Goal: Task Accomplishment & Management: Use online tool/utility

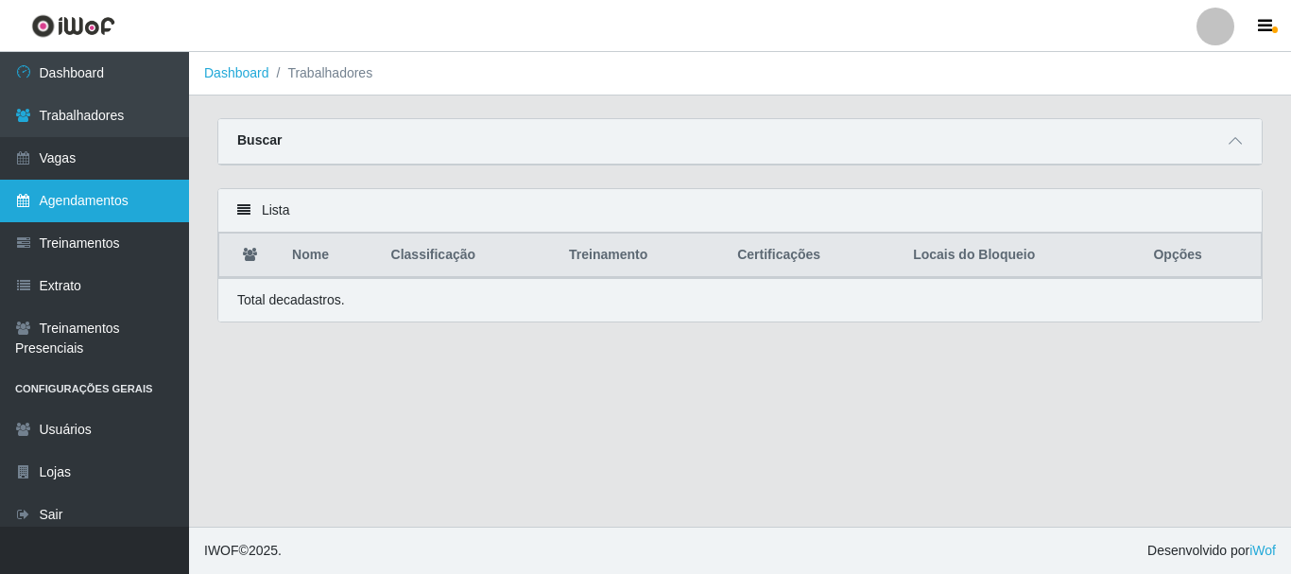
click at [149, 204] on link "Agendamentos" at bounding box center [94, 201] width 189 height 43
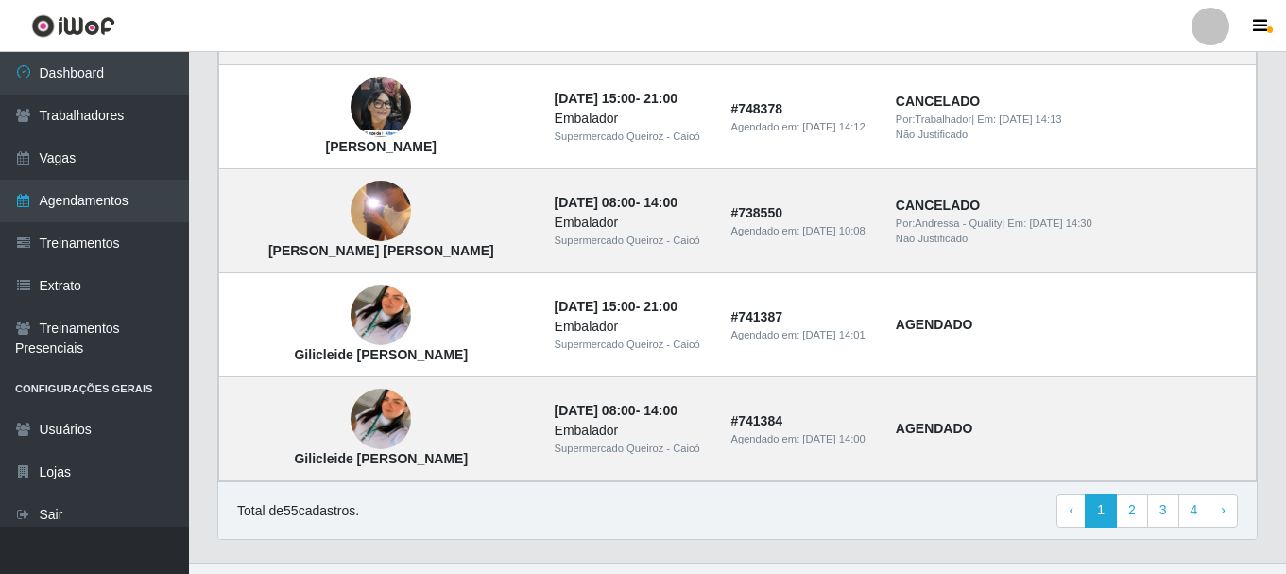
scroll to position [1400, 0]
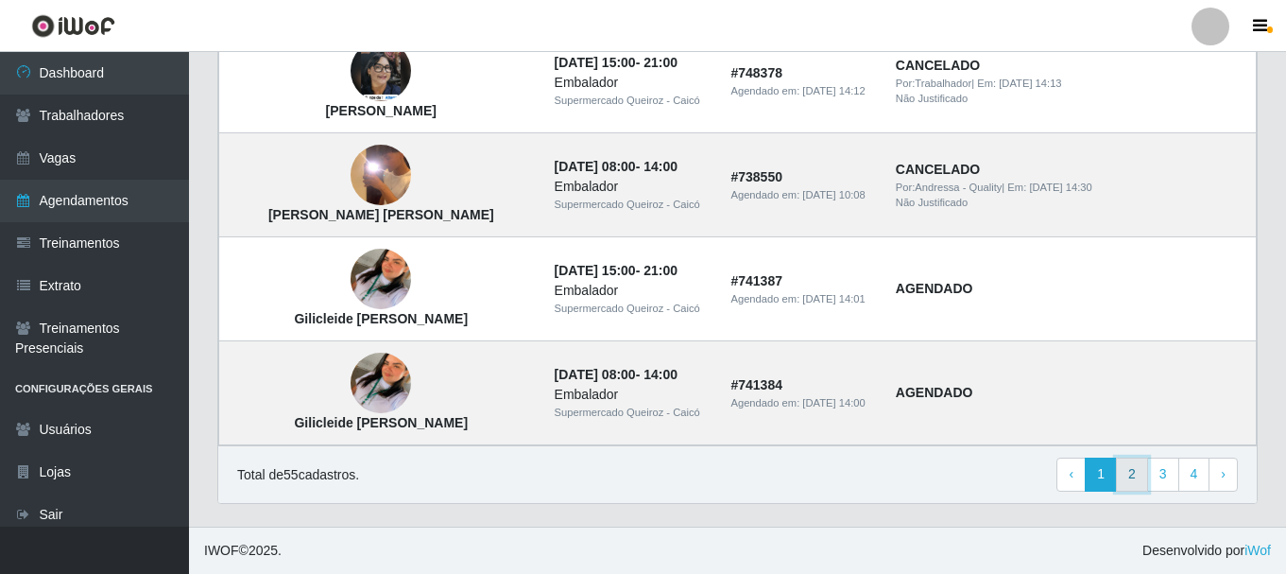
click at [1131, 476] on link "2" at bounding box center [1132, 474] width 32 height 34
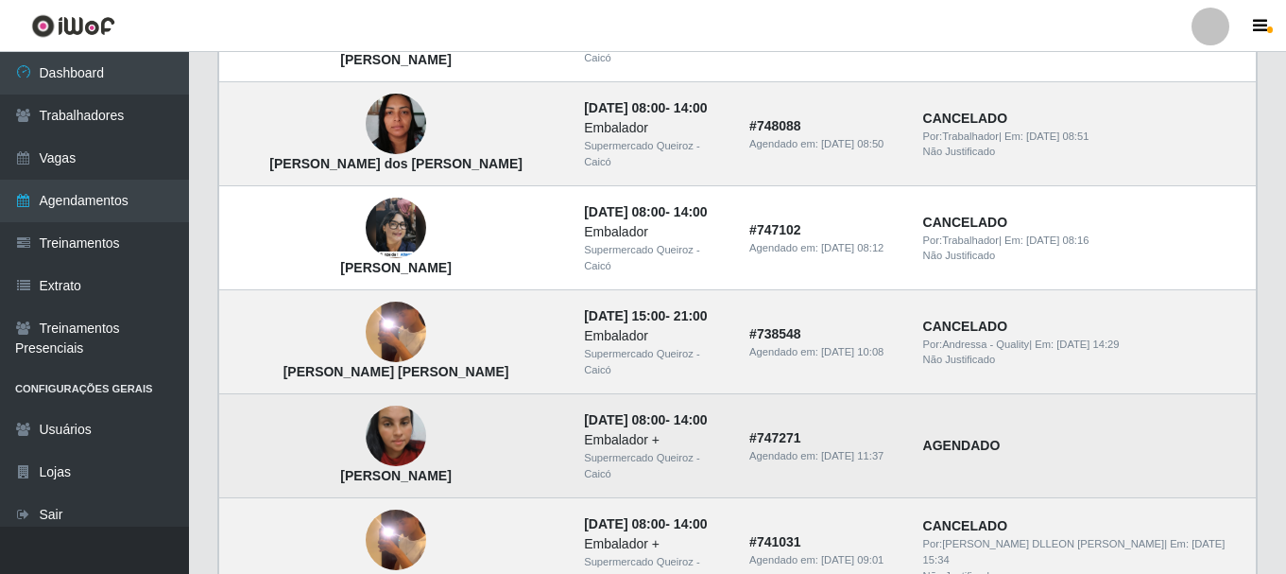
scroll to position [661, 0]
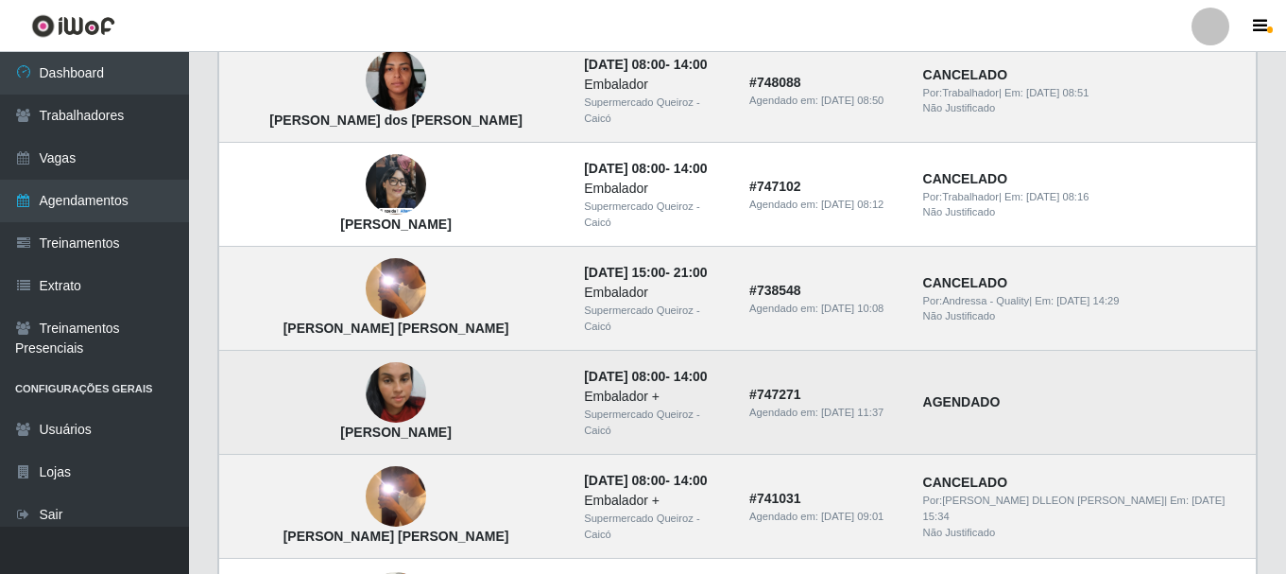
click at [877, 385] on td "# 747271 Agendado em: 19/09/2025, 11:37" at bounding box center [825, 403] width 174 height 104
click at [877, 384] on td "# 747271 Agendado em: 19/09/2025, 11:37" at bounding box center [825, 403] width 174 height 104
click at [366, 394] on img at bounding box center [396, 392] width 60 height 108
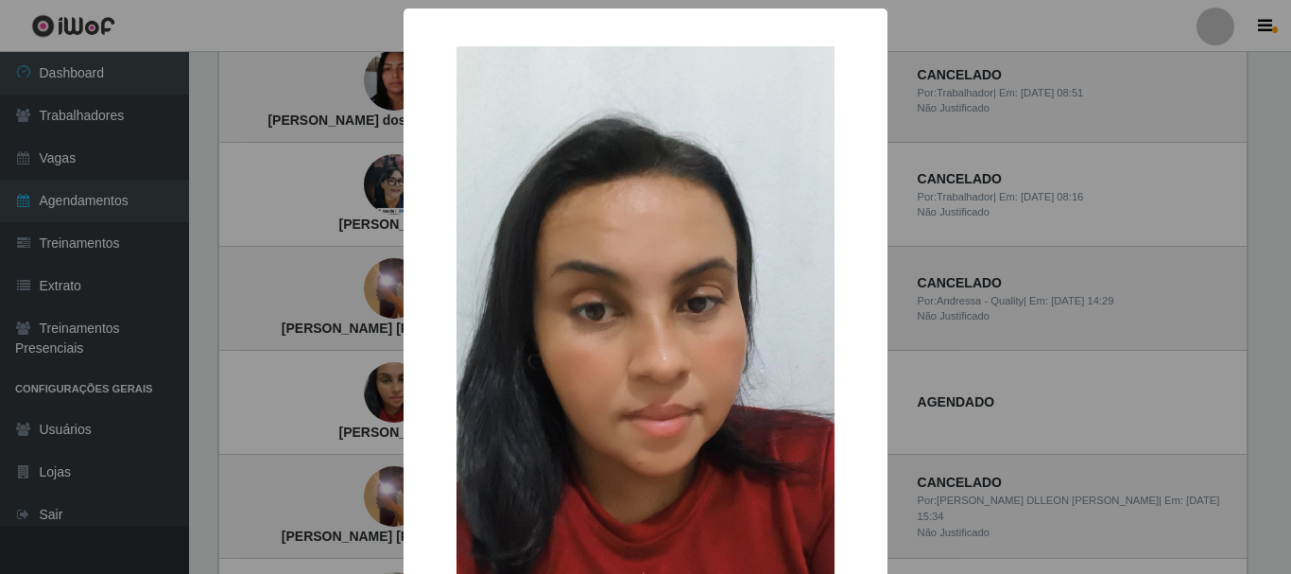
click at [944, 295] on div "× Jeisiane Meires Silva Souza OK Cancel" at bounding box center [645, 287] width 1291 height 574
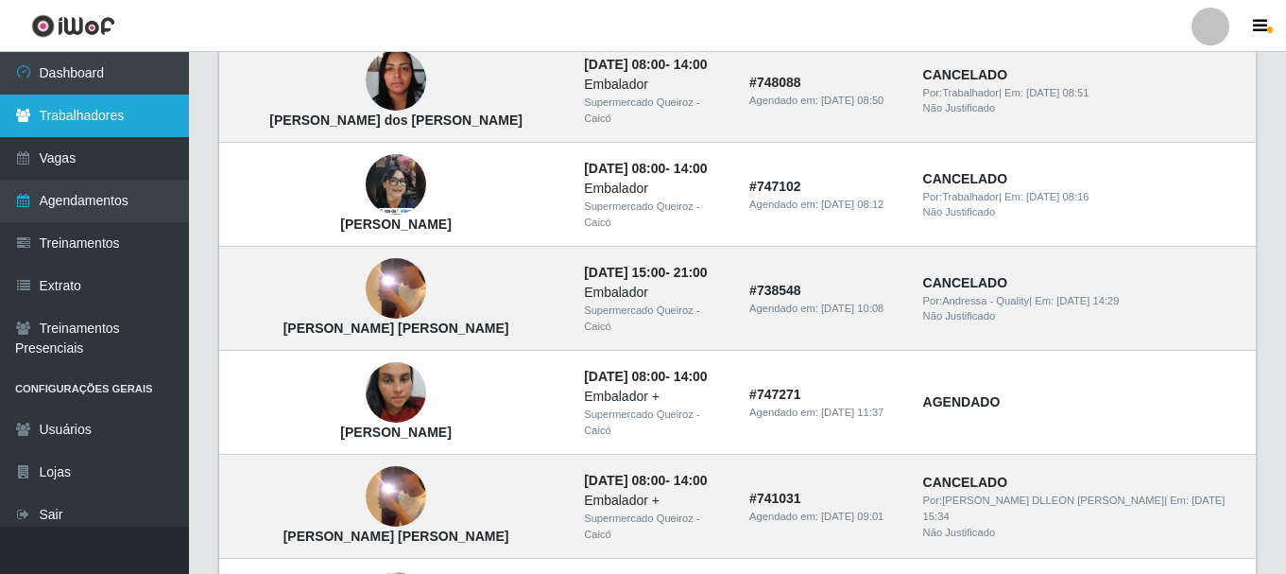
click at [102, 123] on link "Trabalhadores" at bounding box center [94, 115] width 189 height 43
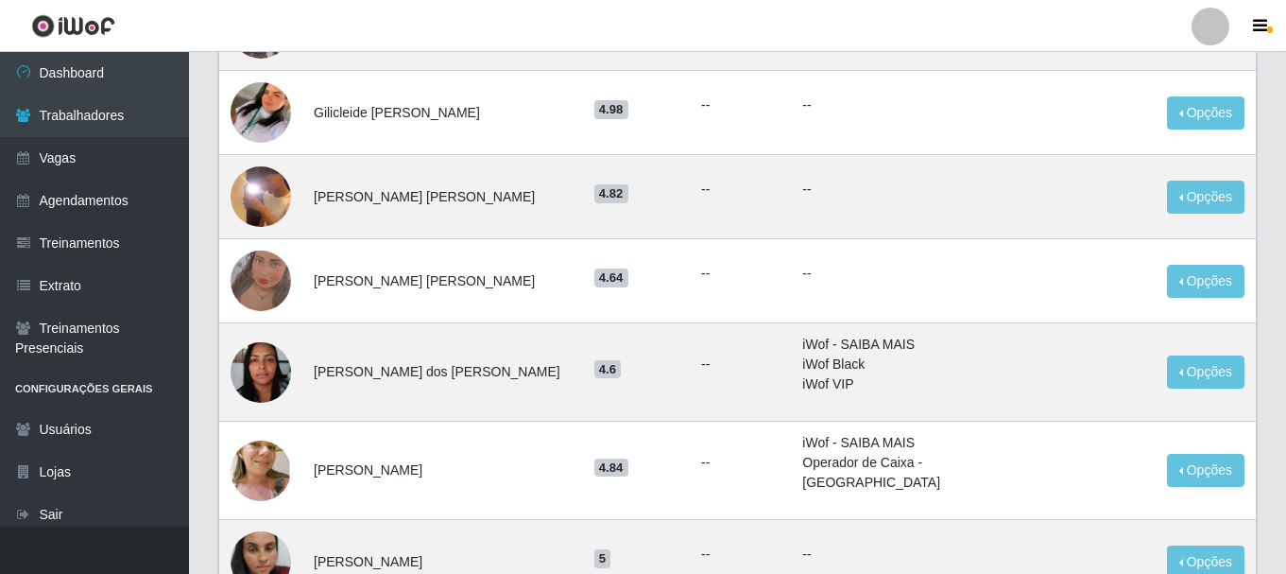
scroll to position [756, 0]
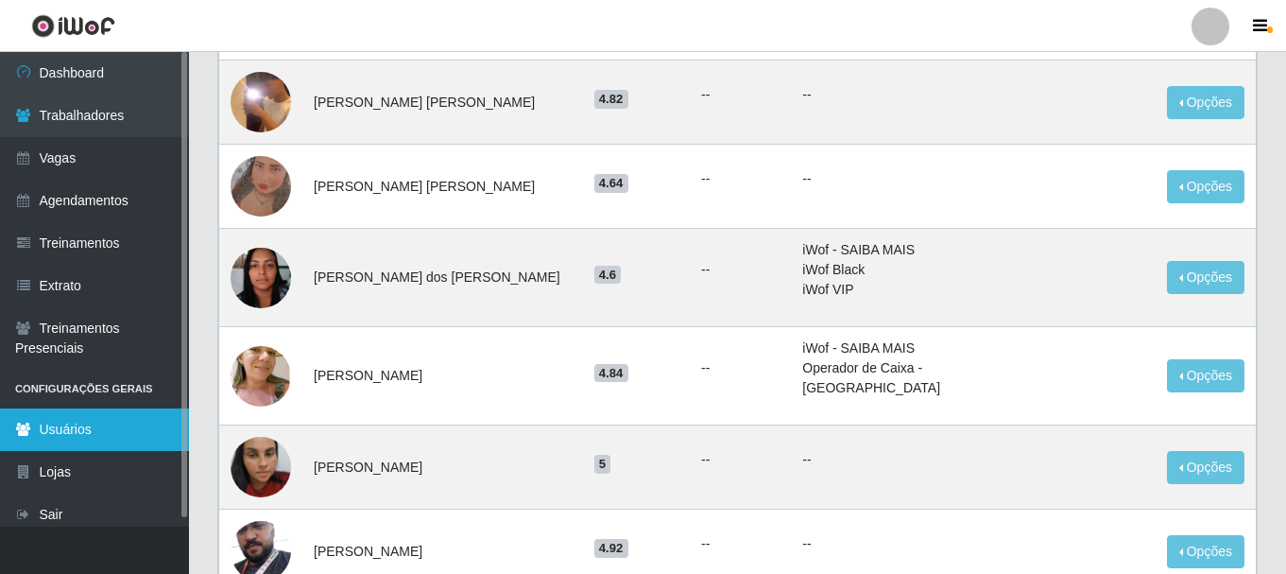
click at [90, 429] on link "Usuários" at bounding box center [94, 429] width 189 height 43
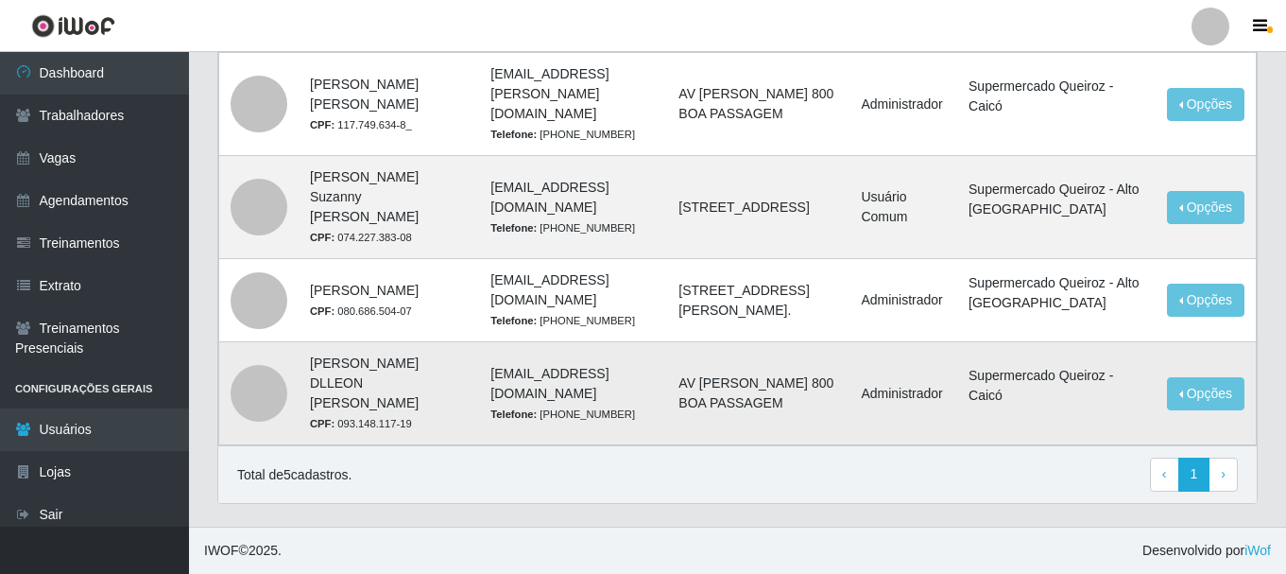
scroll to position [265, 0]
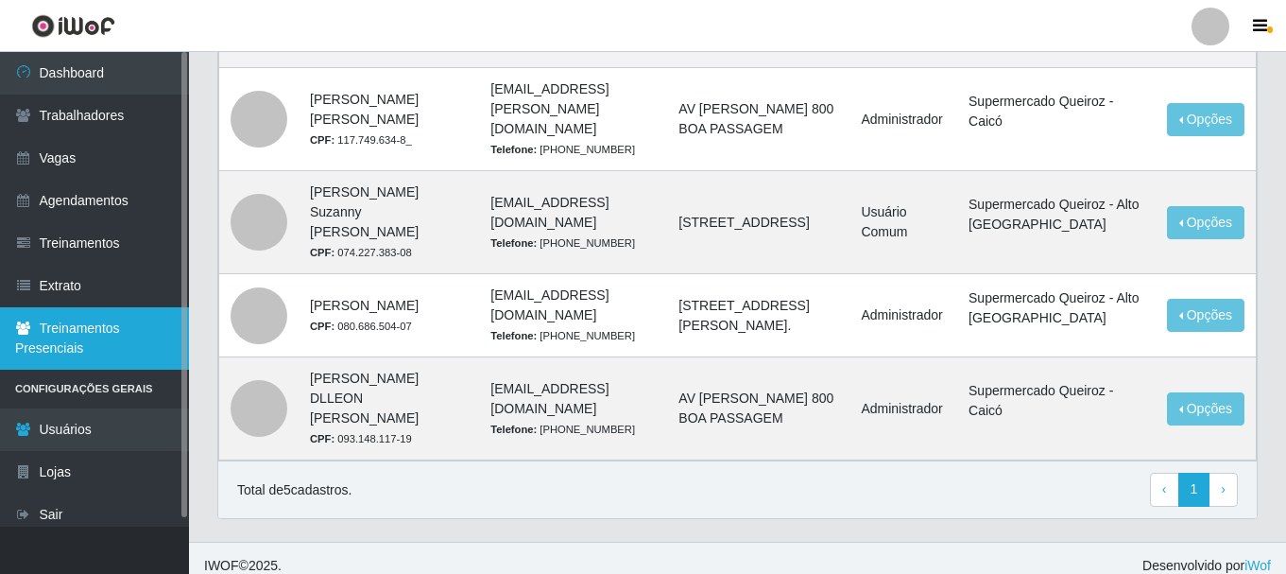
click at [131, 331] on link "Treinamentos Presenciais" at bounding box center [94, 338] width 189 height 62
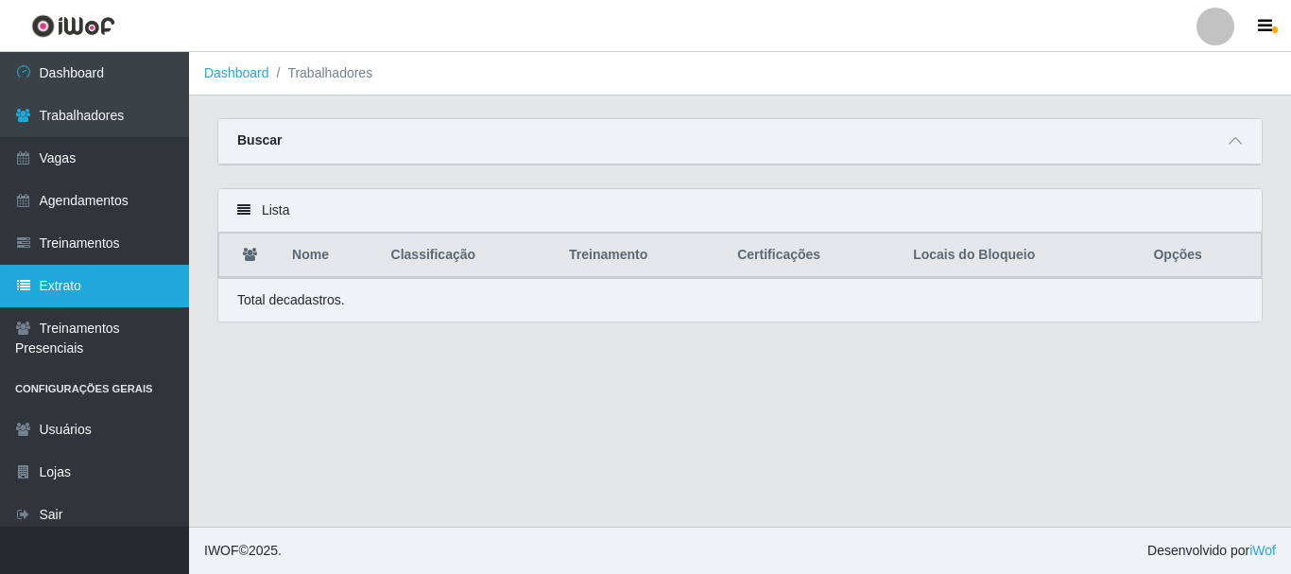
click at [121, 272] on link "Extrato" at bounding box center [94, 286] width 189 height 43
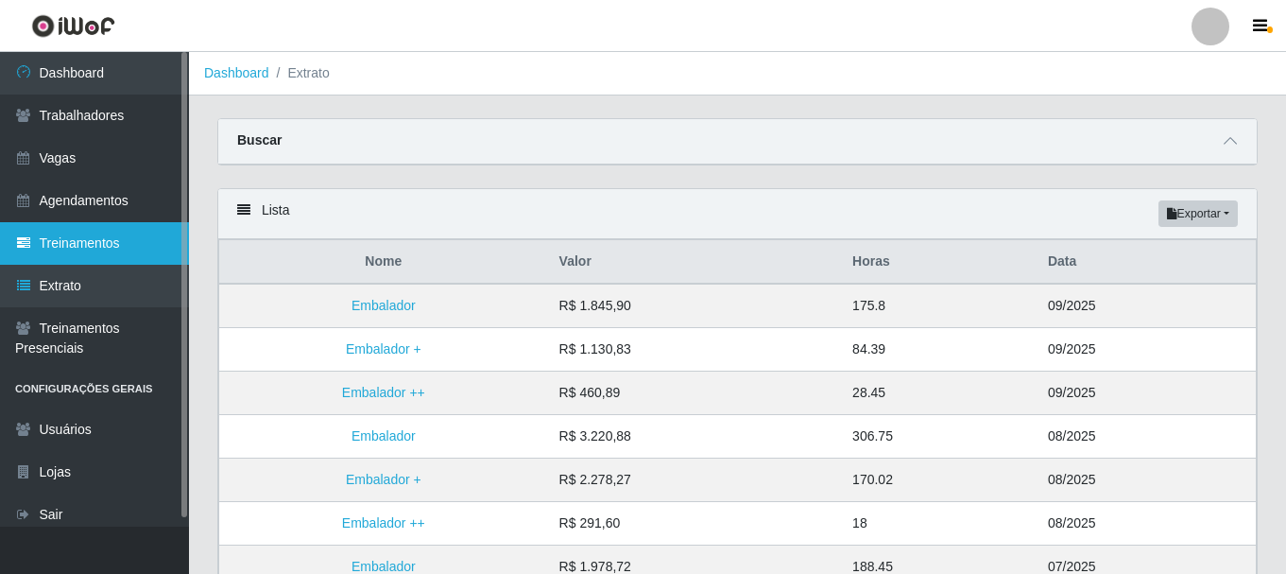
click at [92, 248] on link "Treinamentos" at bounding box center [94, 243] width 189 height 43
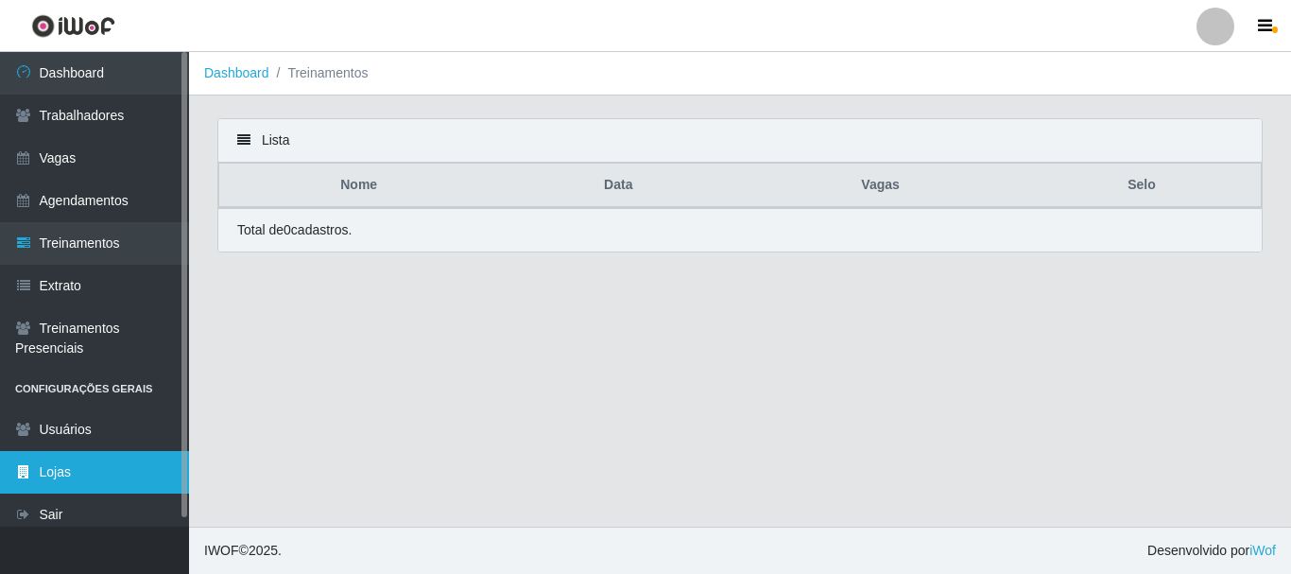
click at [92, 466] on link "Lojas" at bounding box center [94, 472] width 189 height 43
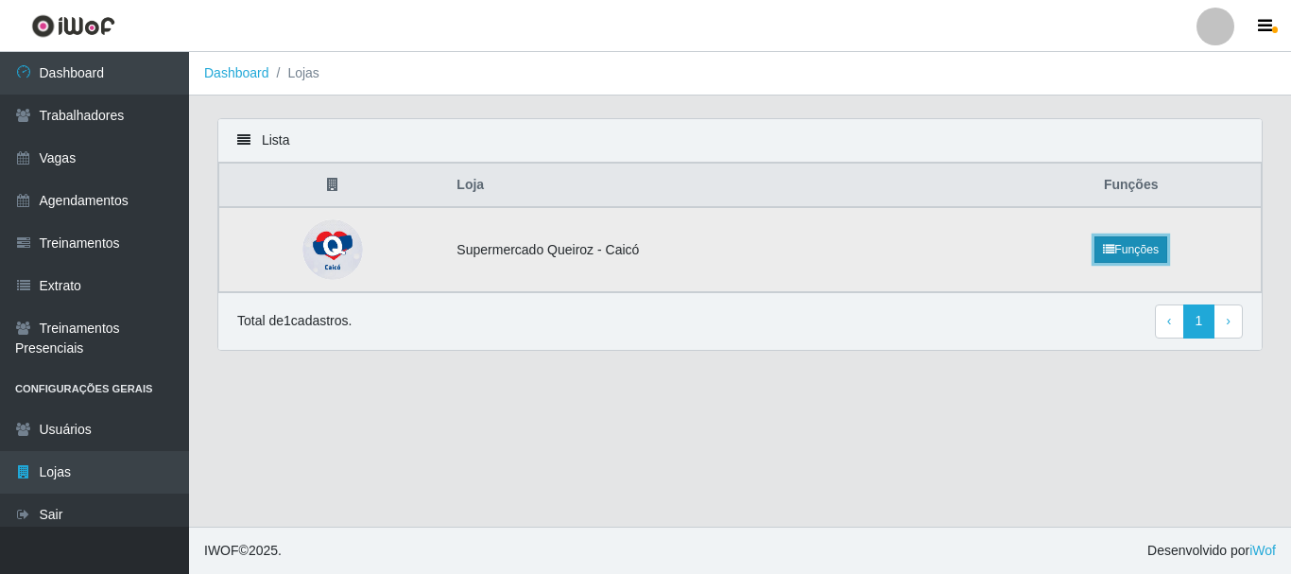
click at [1116, 251] on link "Funções" at bounding box center [1130, 249] width 73 height 26
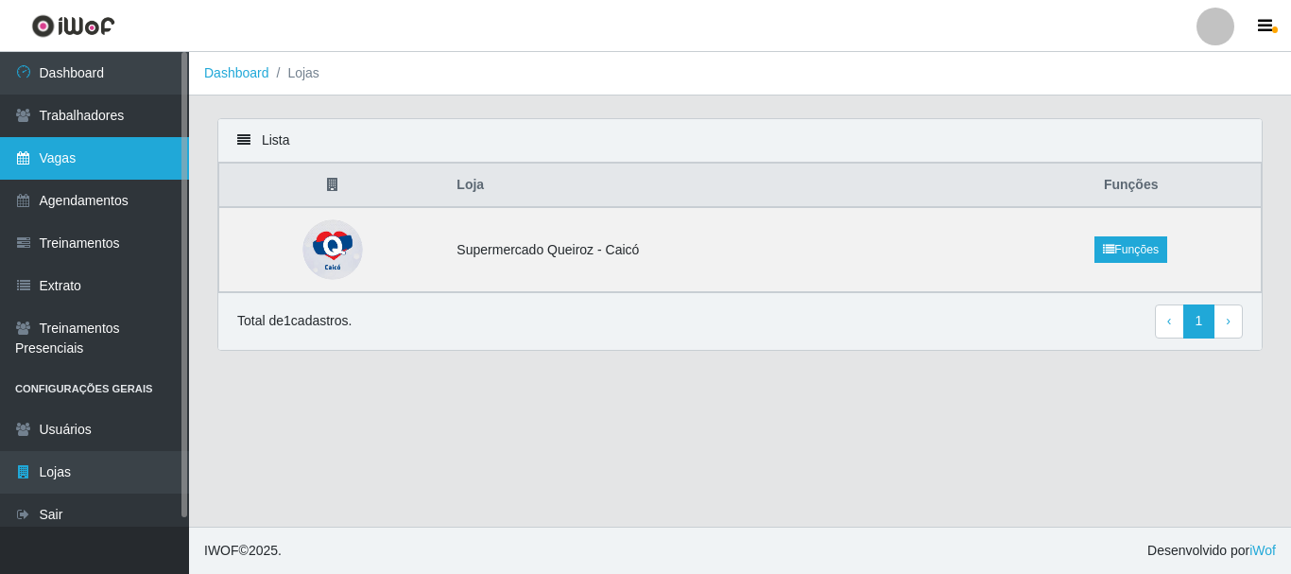
click at [108, 151] on link "Vagas" at bounding box center [94, 158] width 189 height 43
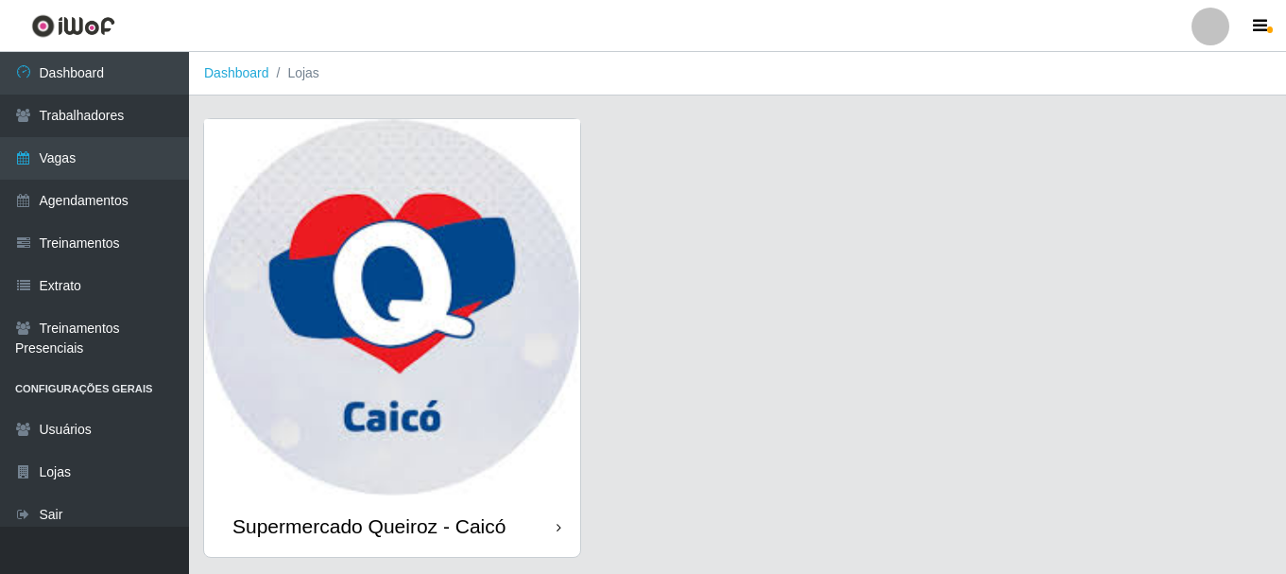
click at [374, 265] on img at bounding box center [392, 307] width 376 height 376
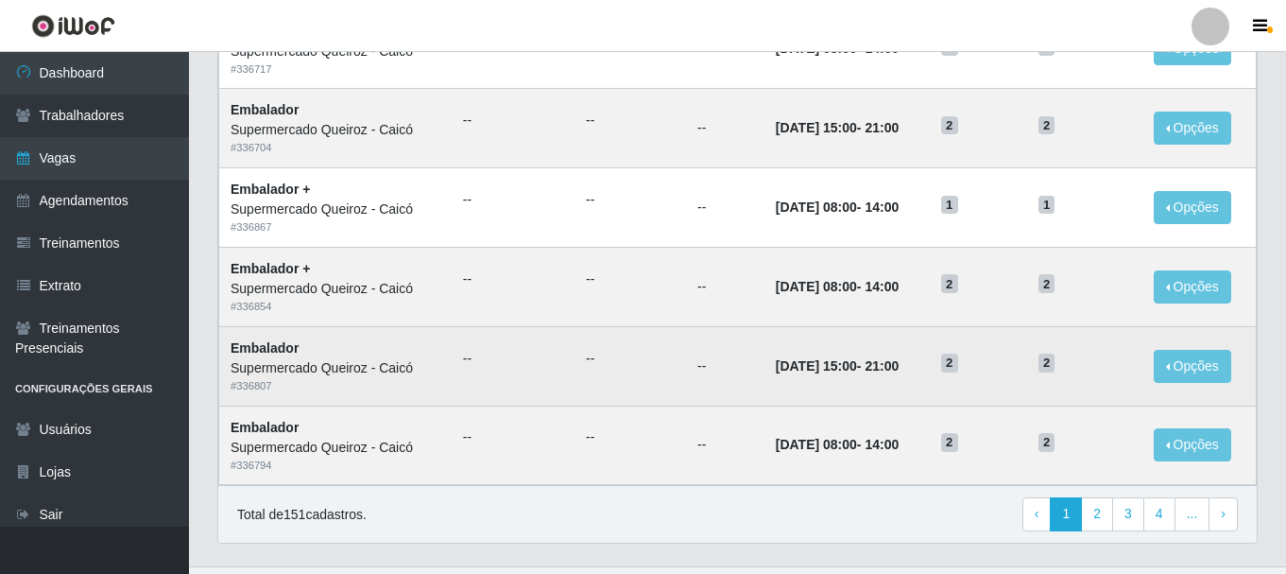
scroll to position [1028, 0]
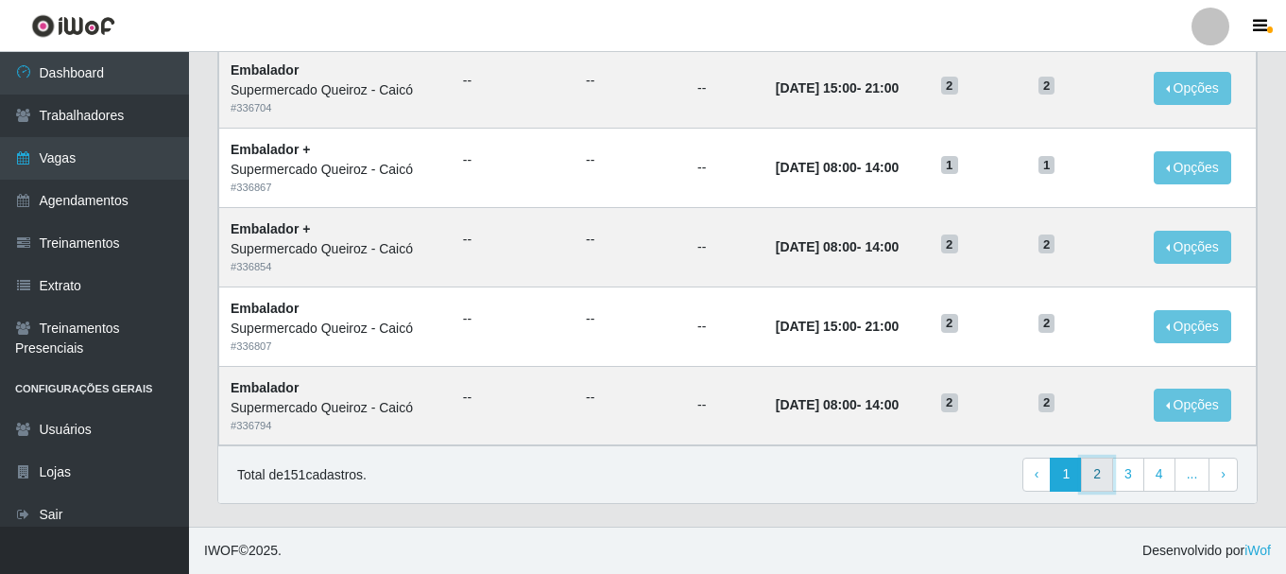
click at [1108, 477] on link "2" at bounding box center [1097, 474] width 32 height 34
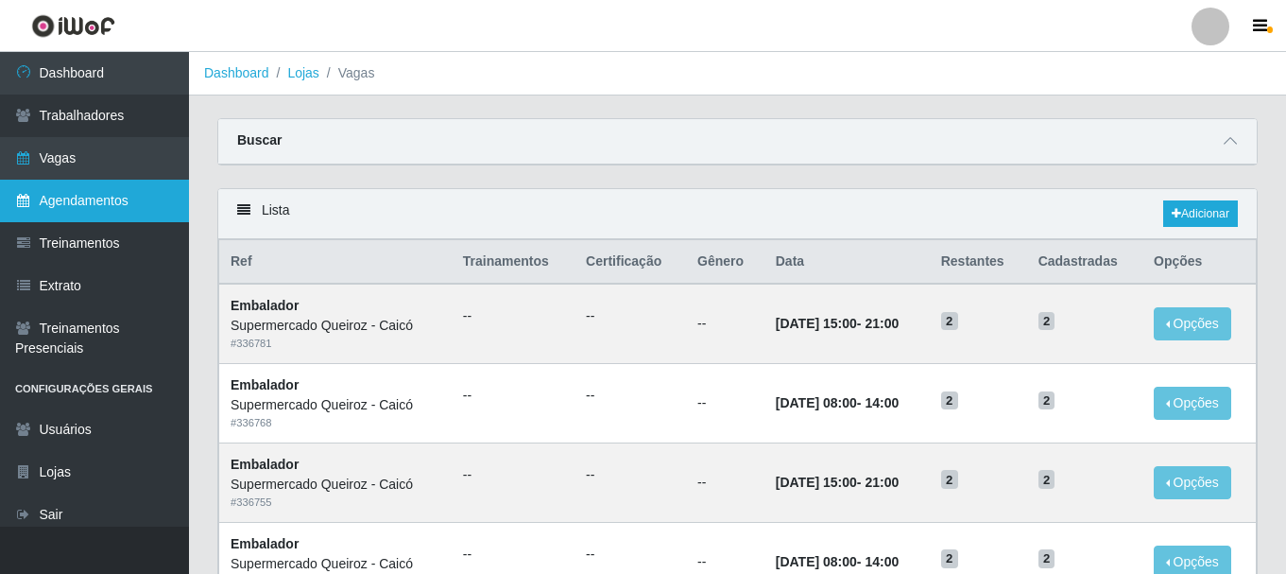
click at [111, 206] on link "Agendamentos" at bounding box center [94, 201] width 189 height 43
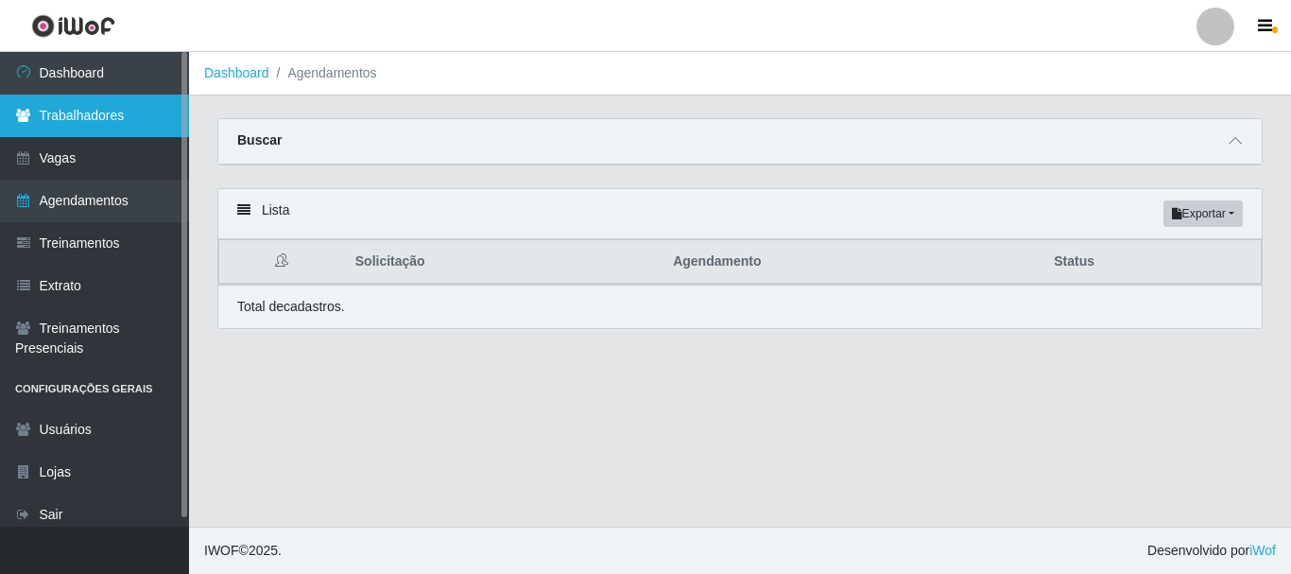
click at [91, 115] on link "Trabalhadores" at bounding box center [94, 115] width 189 height 43
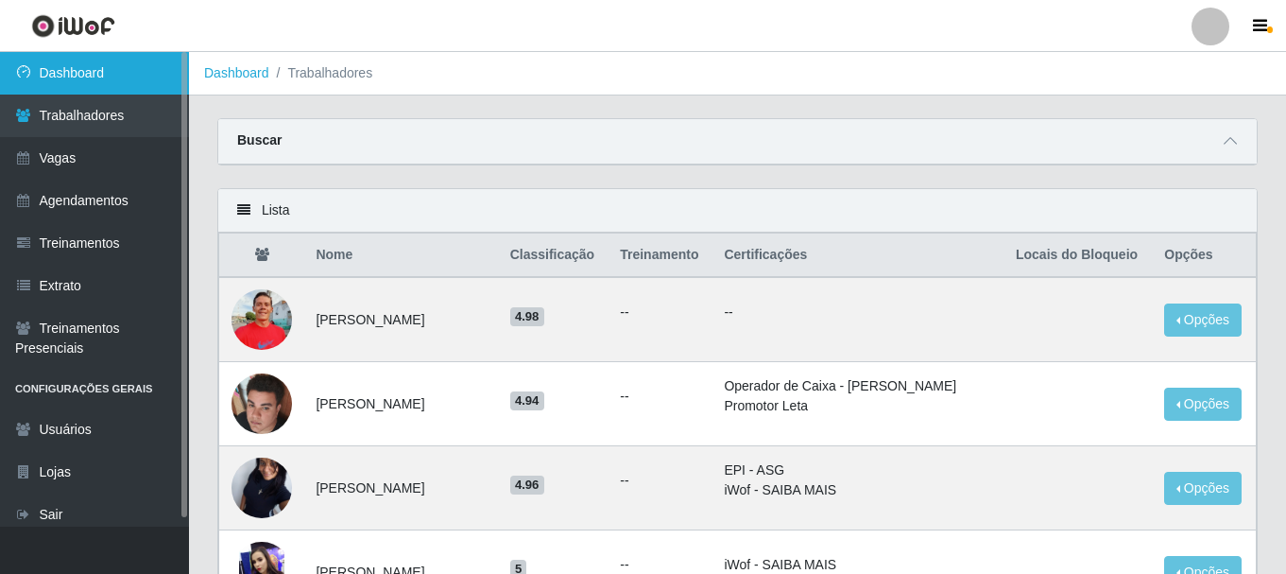
click at [71, 76] on link "Dashboard" at bounding box center [94, 73] width 189 height 43
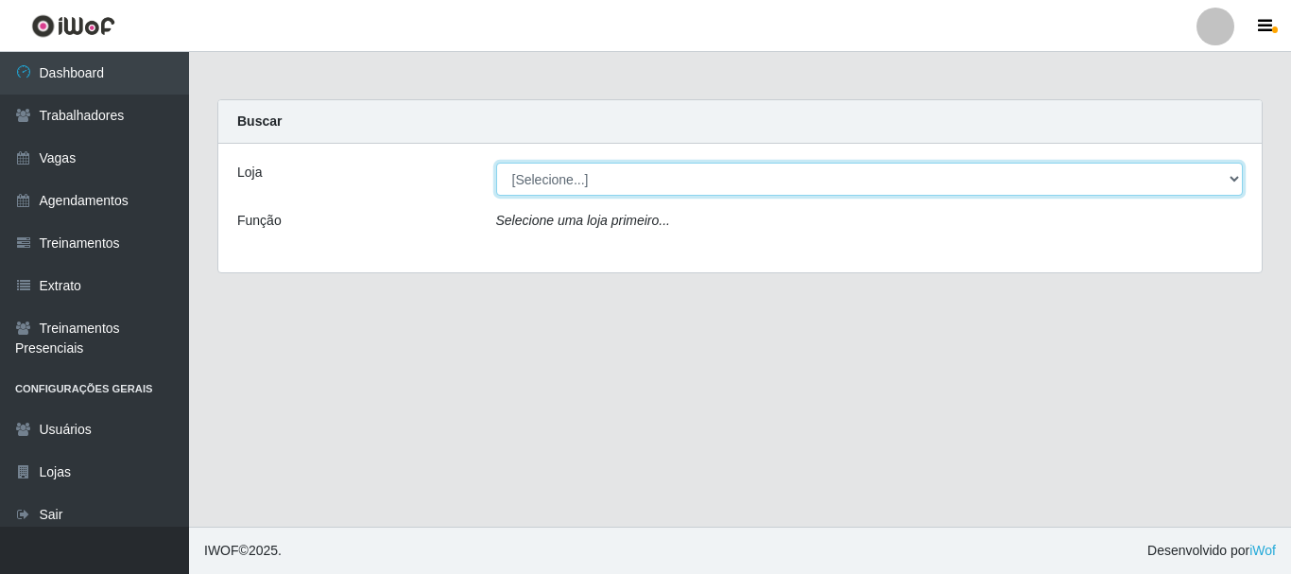
click at [657, 178] on select "[Selecione...] Supermercado Queiroz - Caicó" at bounding box center [869, 179] width 747 height 33
select select "512"
click at [496, 163] on select "[Selecione...] Supermercado Queiroz - Caicó" at bounding box center [869, 179] width 747 height 33
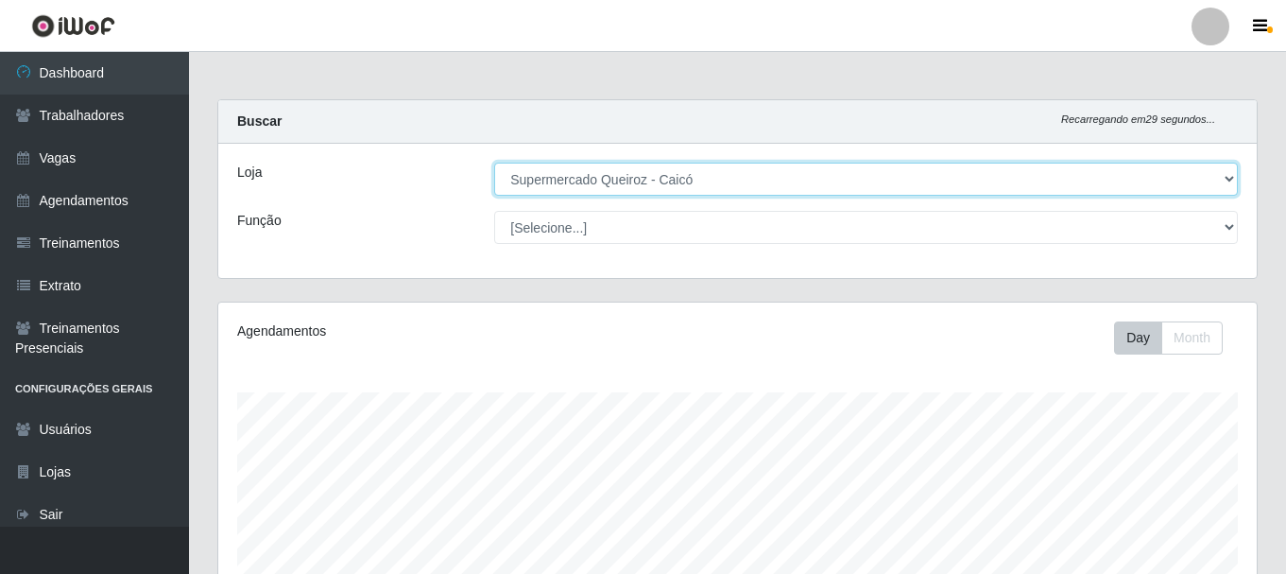
scroll to position [392, 1039]
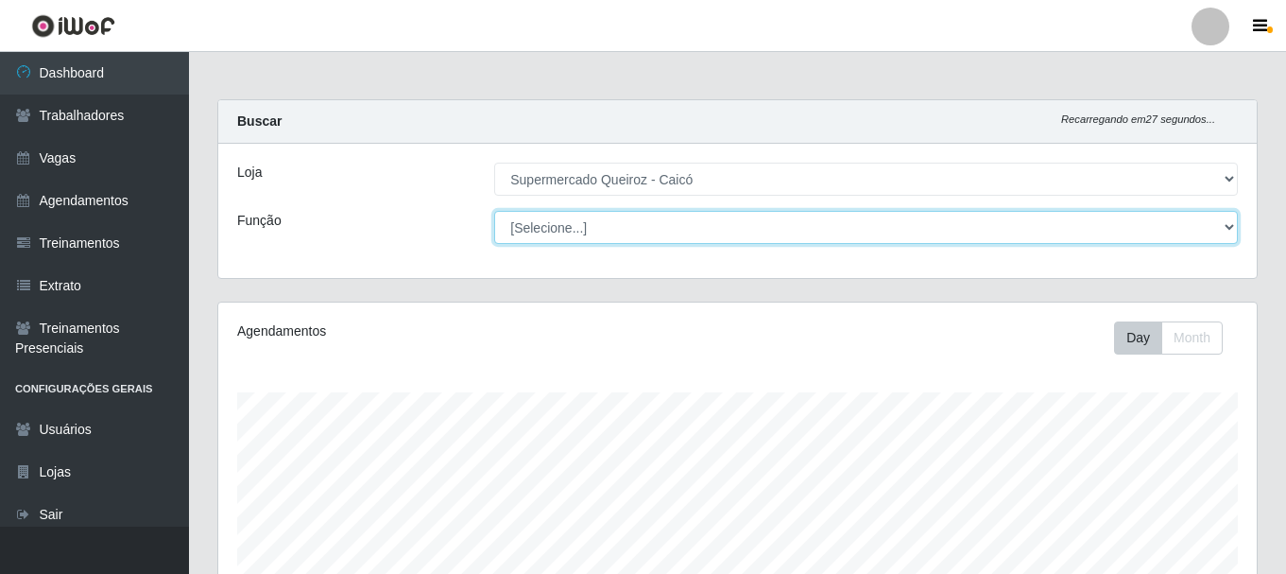
click at [865, 230] on select "[Selecione...] Embalador Embalador + Embalador ++" at bounding box center [866, 227] width 744 height 33
click at [494, 211] on select "[Selecione...] Embalador Embalador + Embalador ++" at bounding box center [866, 227] width 744 height 33
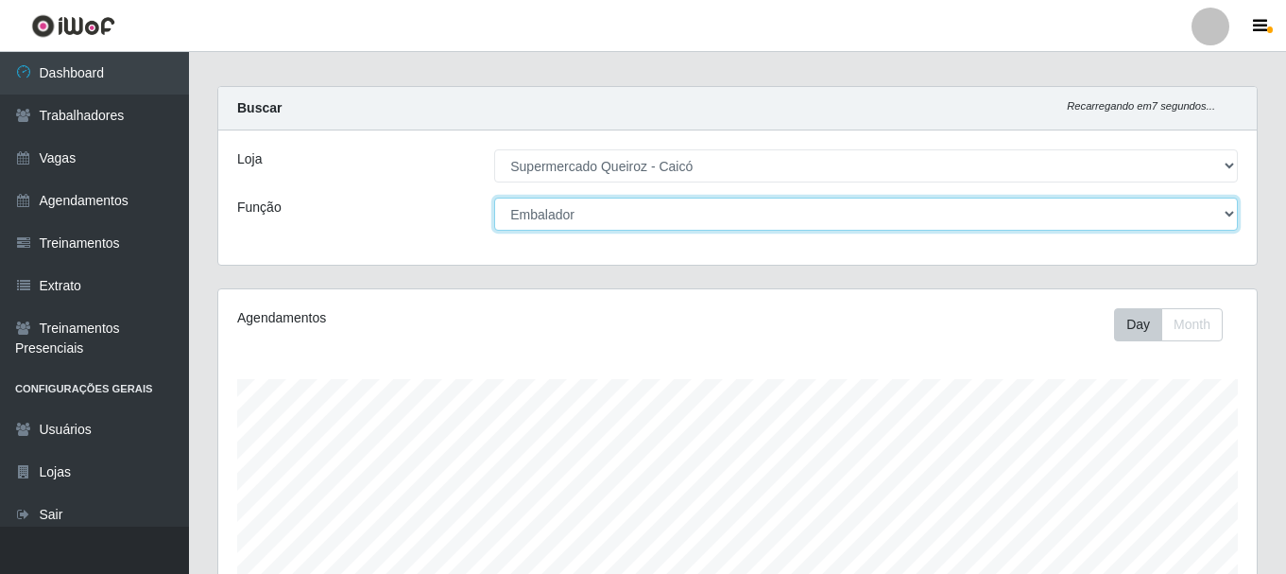
scroll to position [0, 0]
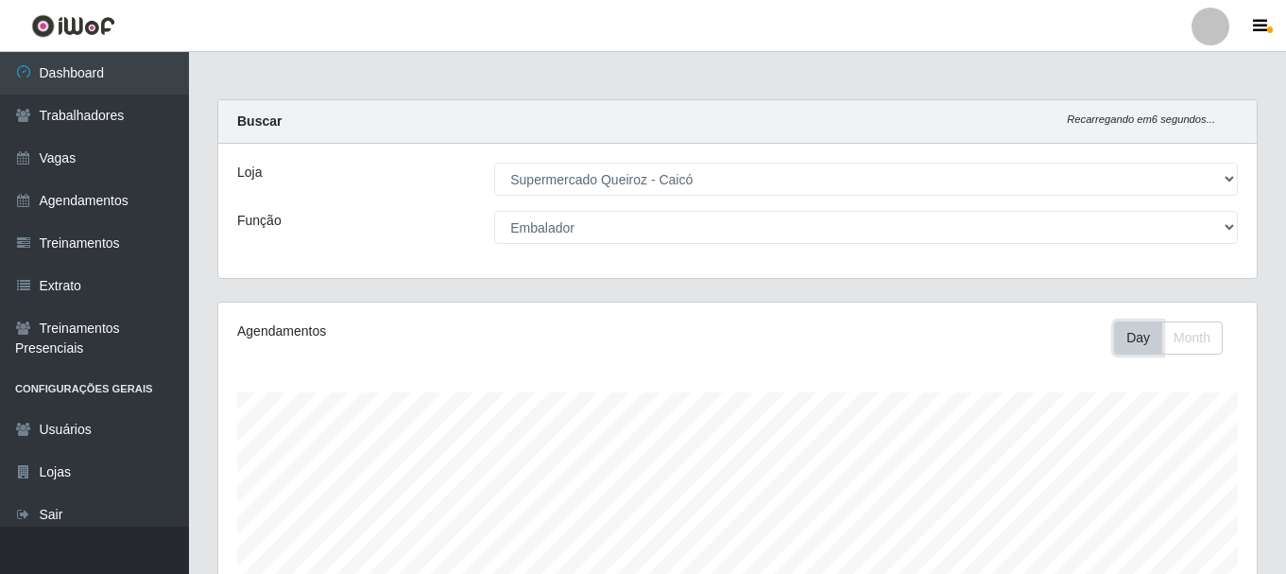
click at [1136, 331] on button "Day" at bounding box center [1138, 337] width 48 height 33
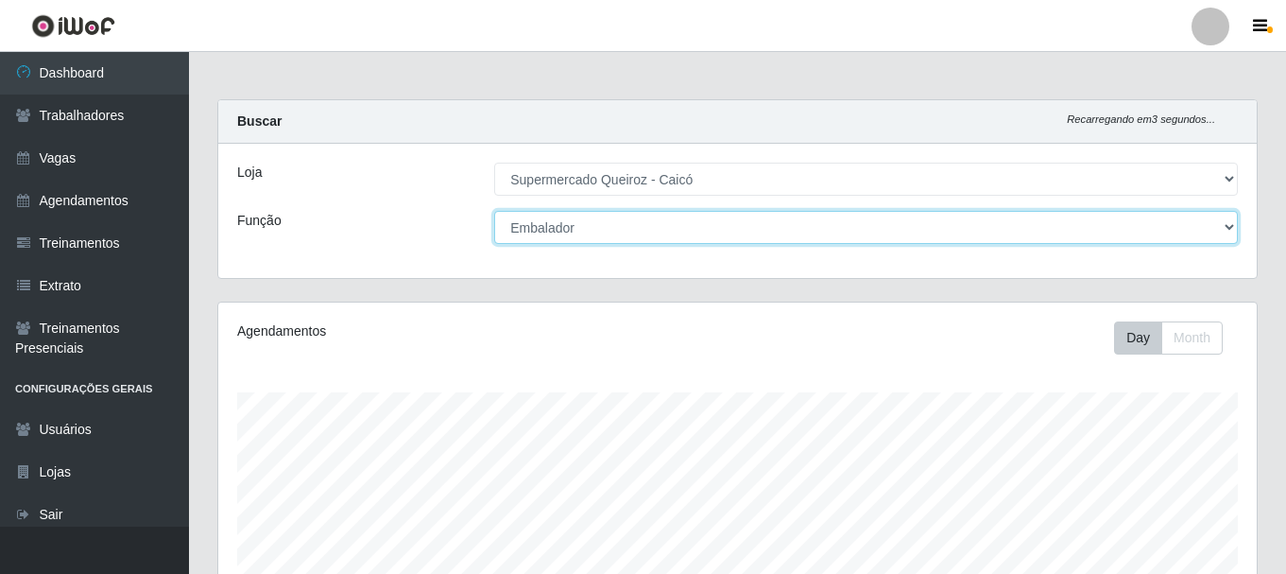
click at [944, 231] on select "[Selecione...] Embalador Embalador + Embalador ++" at bounding box center [866, 227] width 744 height 33
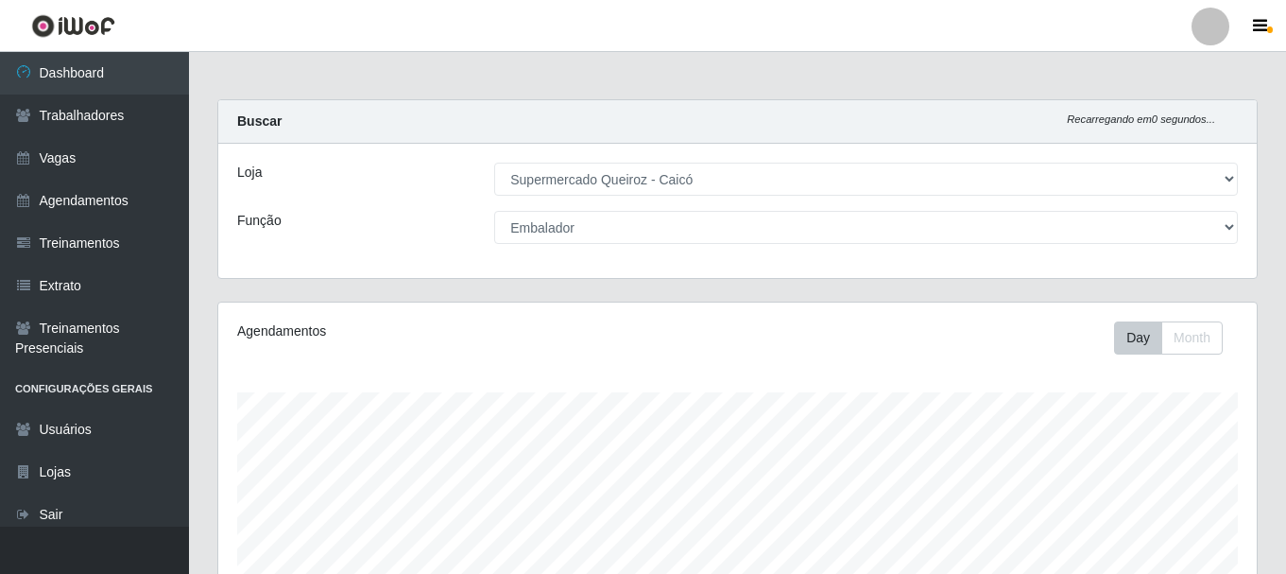
click at [390, 237] on div "Função" at bounding box center [351, 227] width 257 height 33
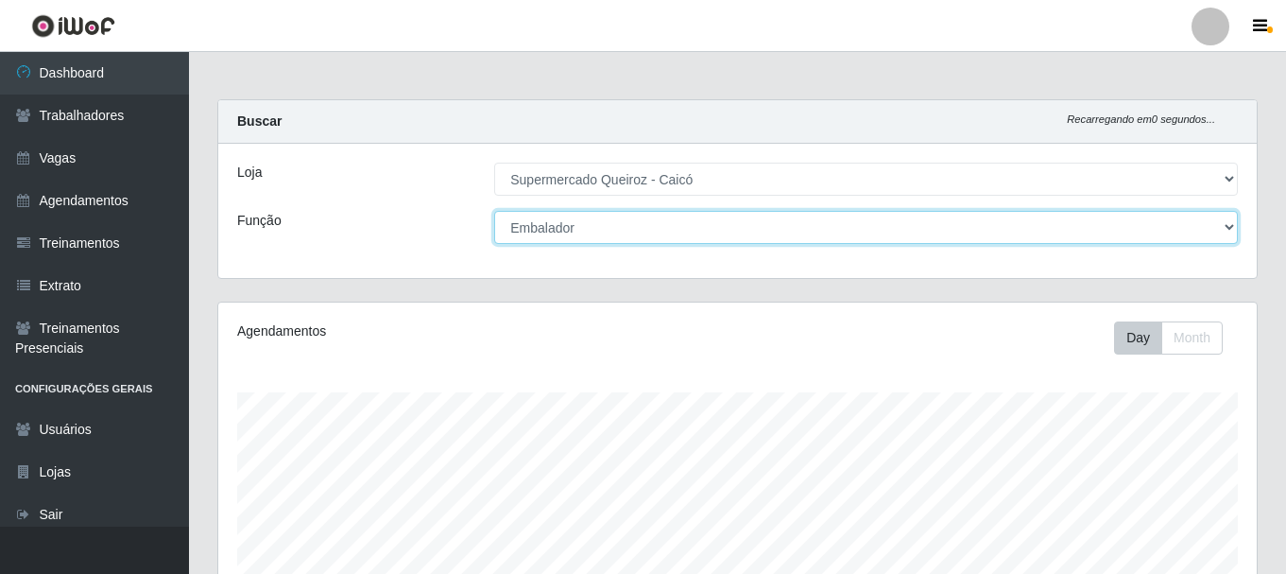
click at [1219, 224] on select "[Selecione...] Embalador Embalador + Embalador ++" at bounding box center [866, 227] width 744 height 33
select select "[Selecione...]"
click at [494, 211] on select "[Selecione...] Embalador Embalador + Embalador ++" at bounding box center [866, 227] width 744 height 33
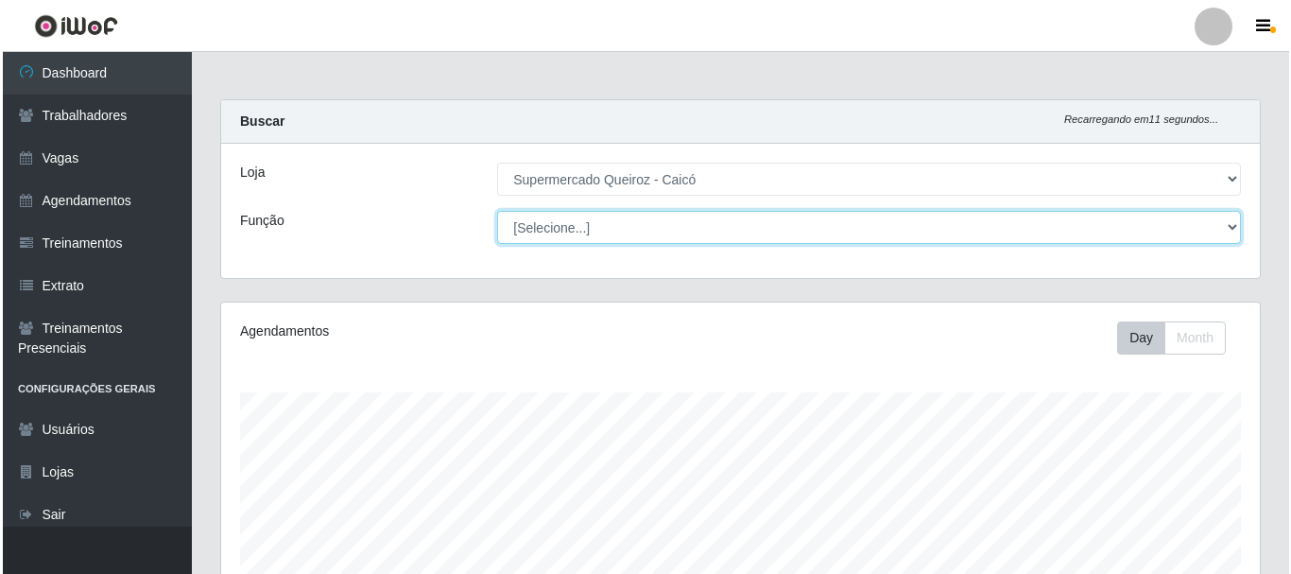
scroll to position [429, 0]
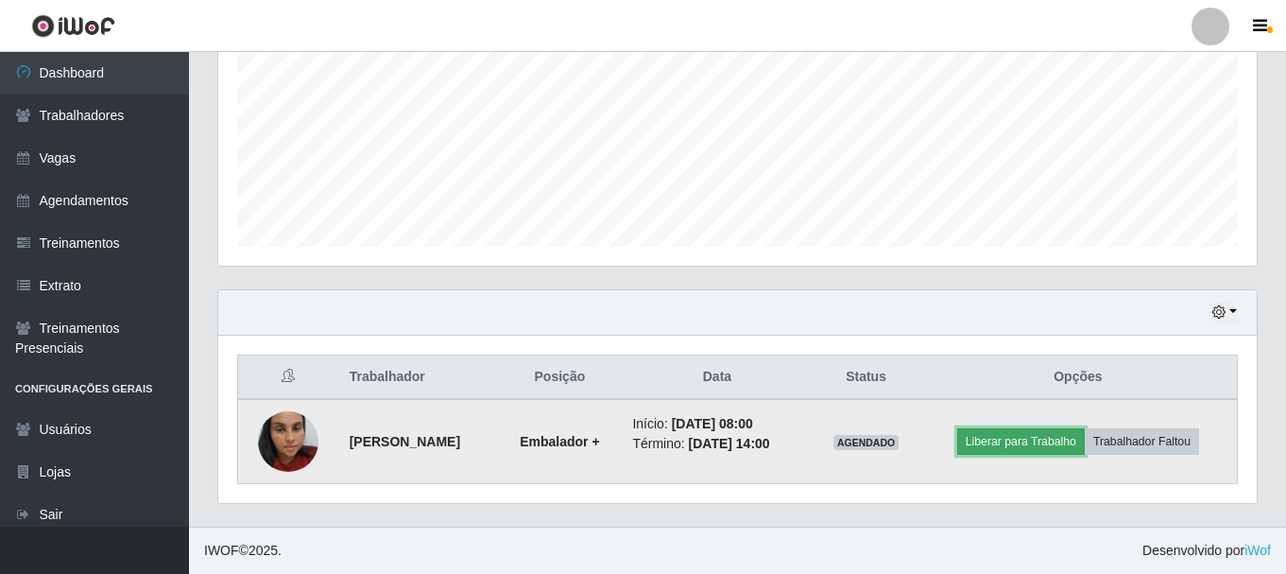
click at [1055, 443] on button "Liberar para Trabalho" at bounding box center [1021, 441] width 128 height 26
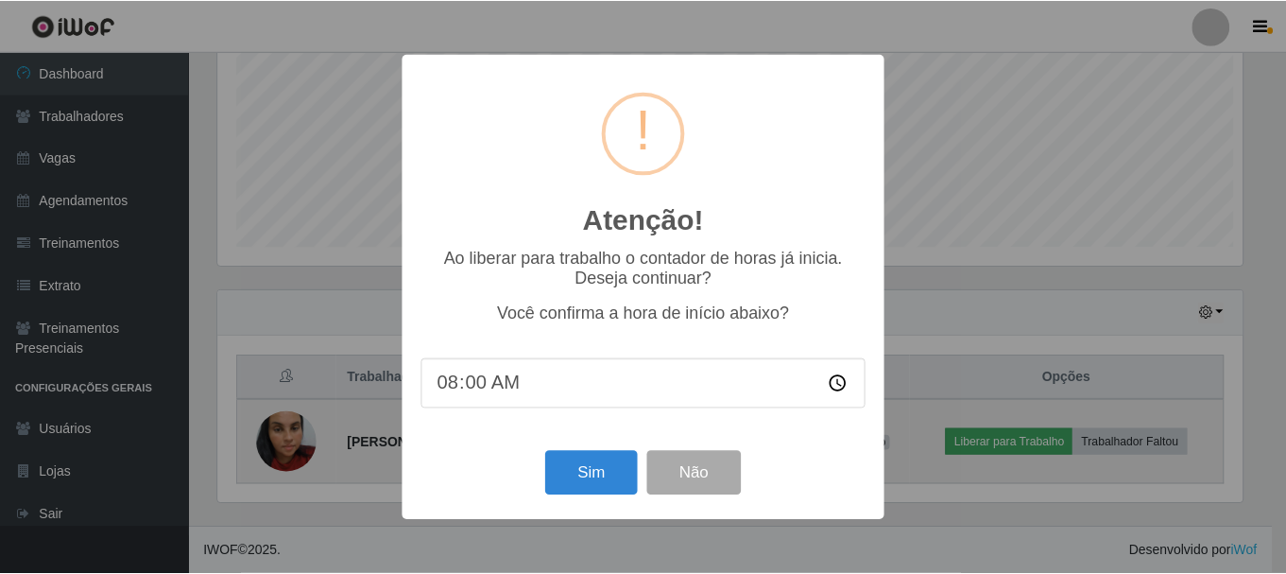
scroll to position [392, 1029]
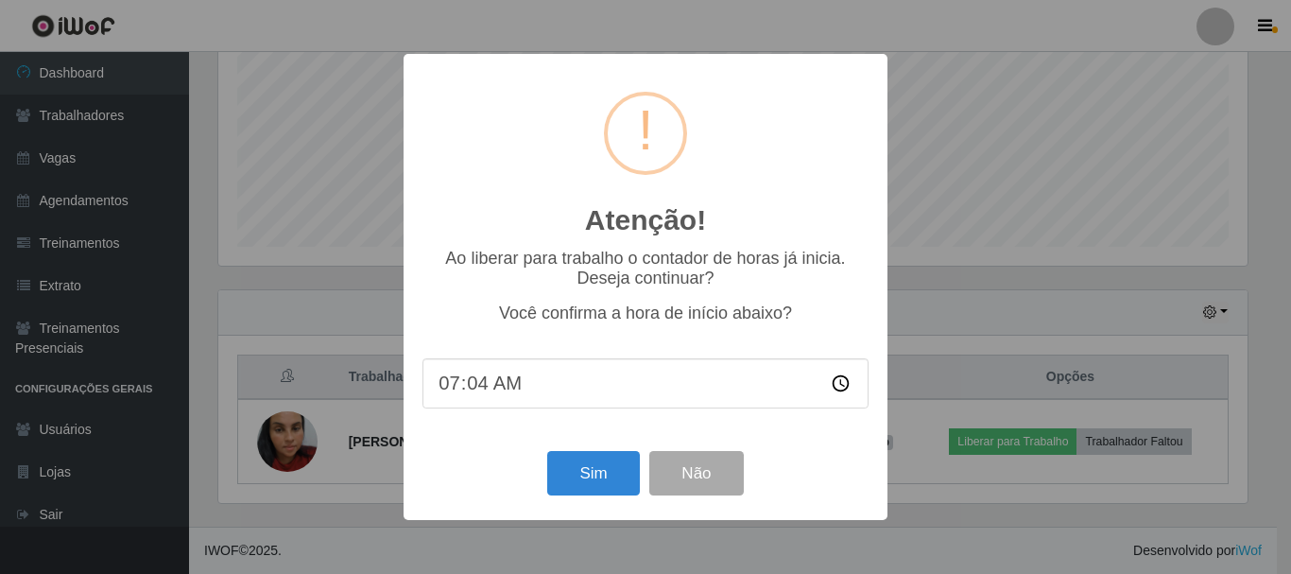
type input "07:40"
click at [583, 477] on button "Sim" at bounding box center [593, 473] width 92 height 44
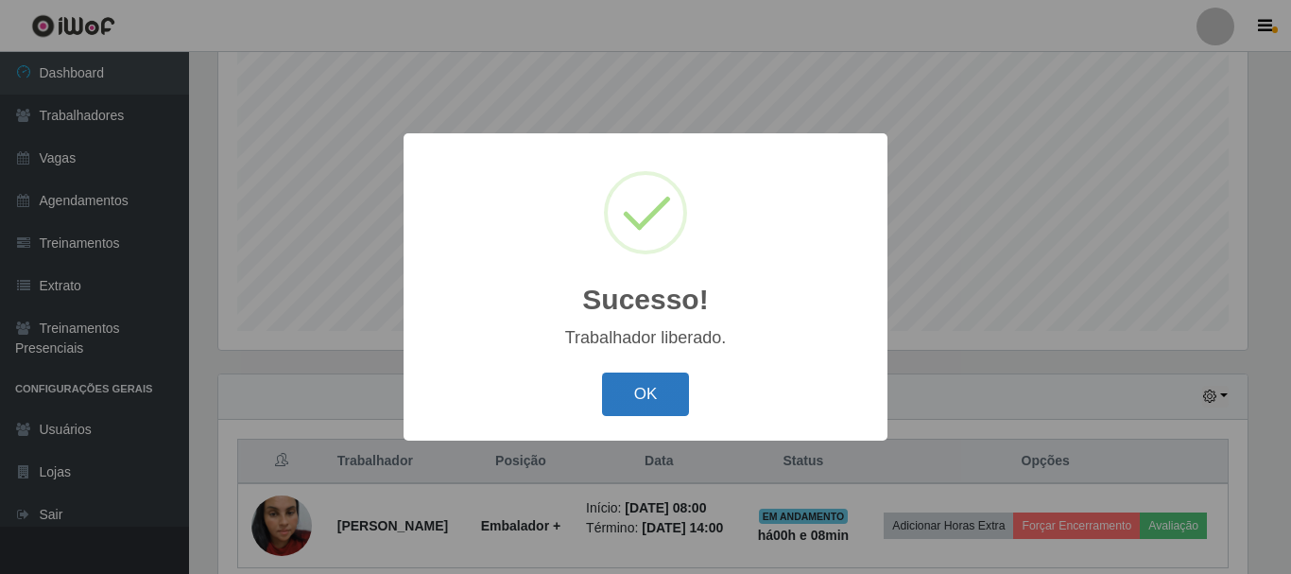
click at [637, 391] on button "OK" at bounding box center [646, 394] width 88 height 44
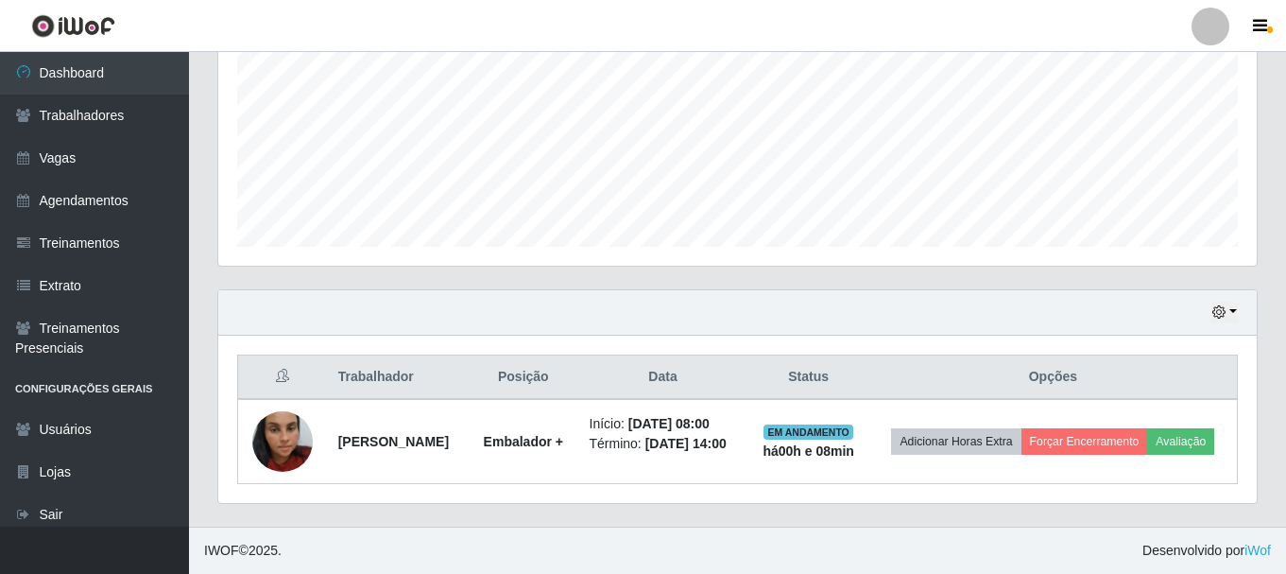
scroll to position [443, 0]
